Goal: Obtain resource: Obtain resource

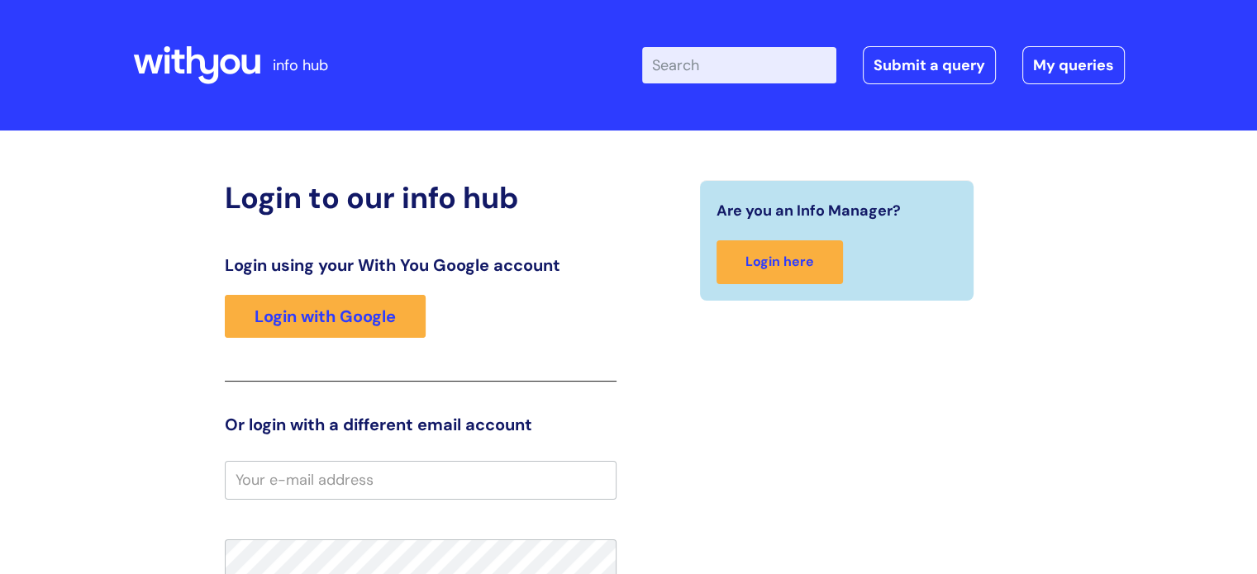
click at [703, 74] on input "Enter your search term here..." at bounding box center [739, 65] width 194 height 36
type input "return to work"
click button "Search" at bounding box center [0, 0] width 0 height 0
click at [793, 275] on link "Login here" at bounding box center [779, 262] width 126 height 44
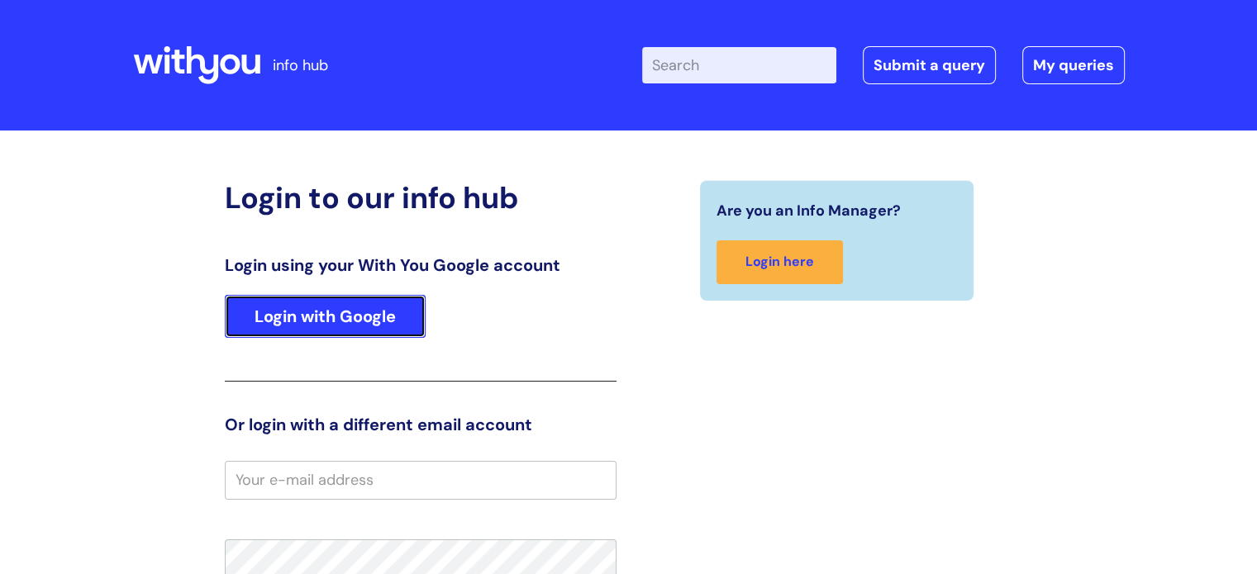
click at [288, 308] on link "Login with Google" at bounding box center [325, 316] width 201 height 43
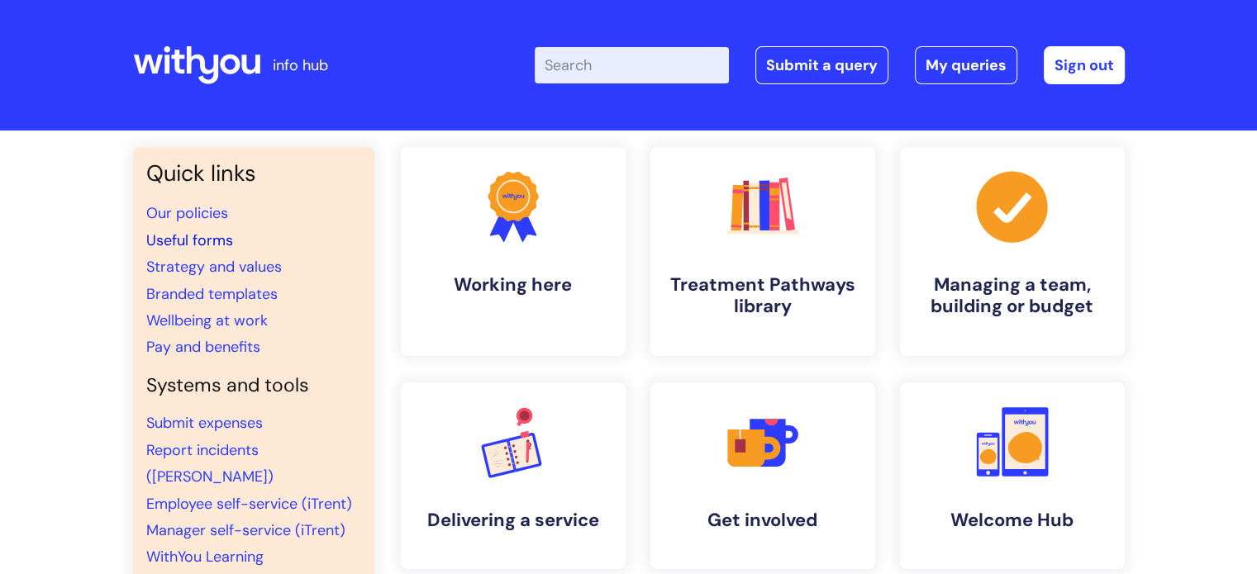
click at [215, 235] on link "Useful forms" at bounding box center [189, 241] width 87 height 20
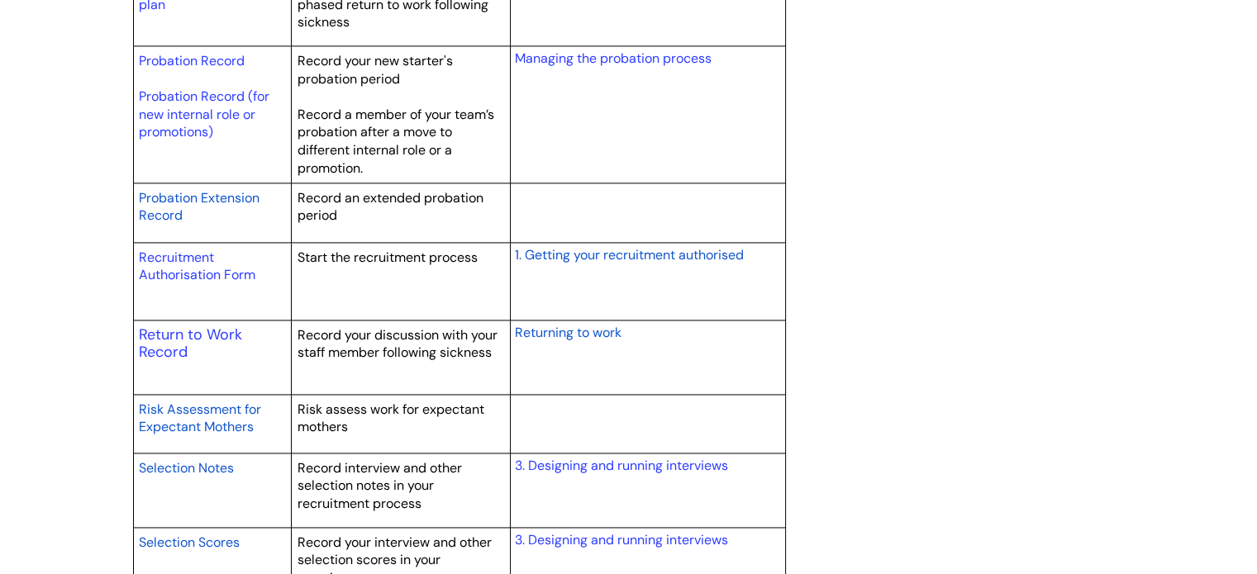
scroll to position [2396, 0]
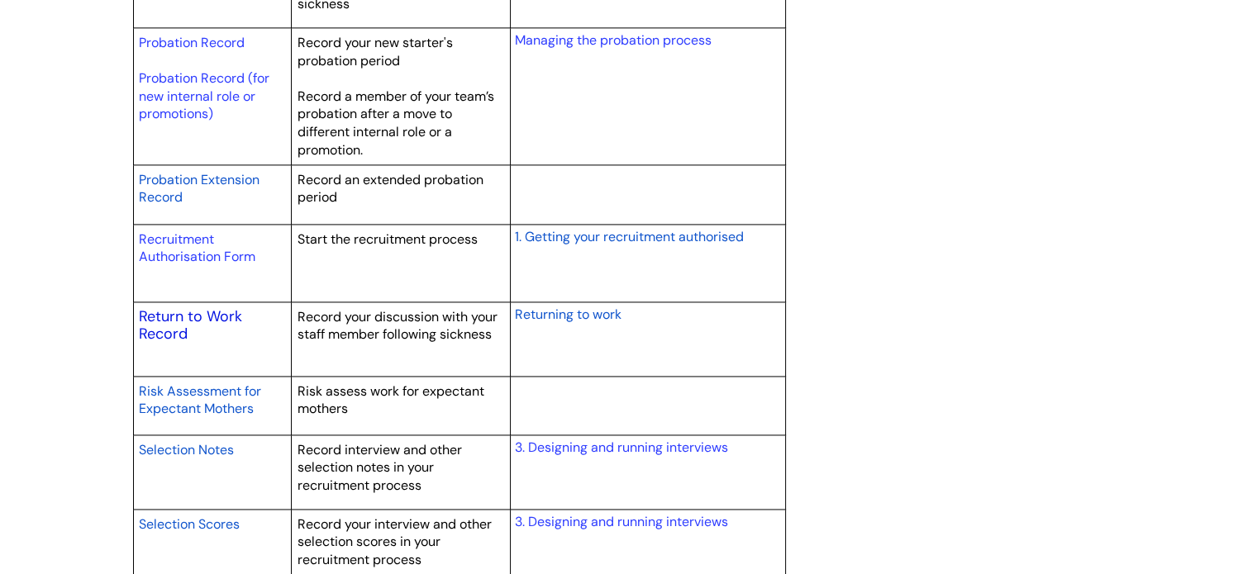
click at [178, 330] on link "Return to Work Record" at bounding box center [190, 326] width 103 height 38
